Goal: Information Seeking & Learning: Learn about a topic

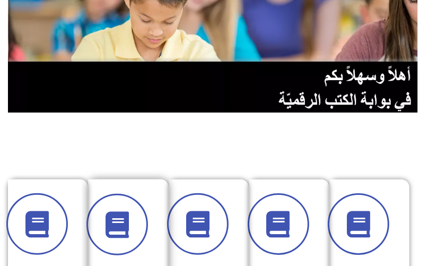
scroll to position [297, 0]
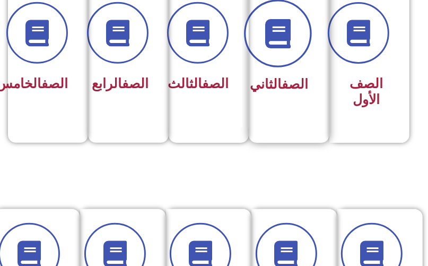
click at [292, 54] on span at bounding box center [278, 33] width 68 height 68
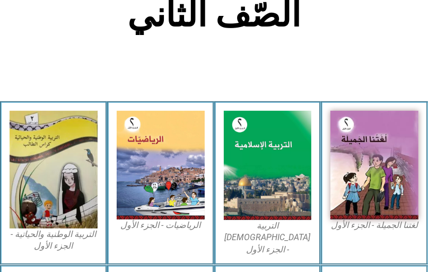
scroll to position [254, 0]
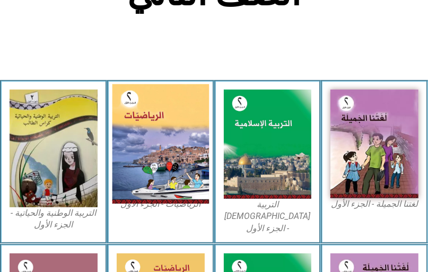
click at [157, 132] on img at bounding box center [160, 144] width 96 height 120
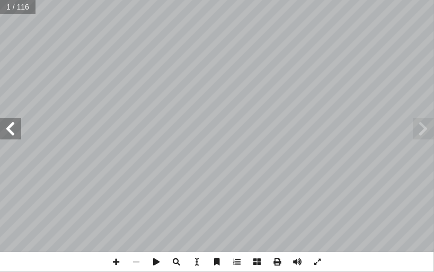
click at [5, 127] on span at bounding box center [10, 128] width 21 height 21
click at [18, 136] on span at bounding box center [10, 128] width 21 height 21
click at [17, 135] on span at bounding box center [10, 128] width 21 height 21
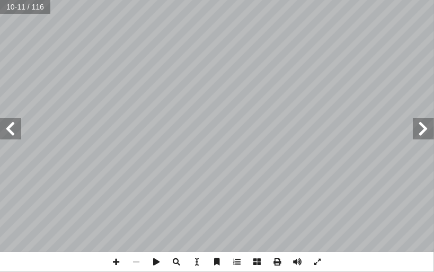
click at [19, 135] on span at bounding box center [10, 128] width 21 height 21
click at [428, 133] on span at bounding box center [423, 128] width 21 height 21
click at [17, 134] on span at bounding box center [10, 128] width 21 height 21
click at [114, 261] on span at bounding box center [117, 262] width 20 height 20
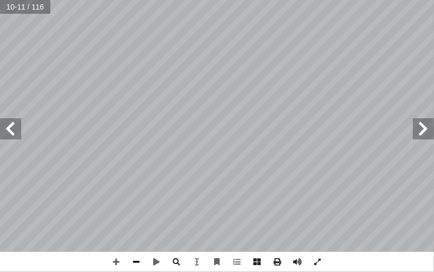
click at [136, 261] on span at bounding box center [137, 262] width 20 height 20
click at [430, 132] on span at bounding box center [423, 128] width 21 height 21
click at [117, 259] on span at bounding box center [117, 262] width 20 height 20
